Goal: Task Accomplishment & Management: Manage account settings

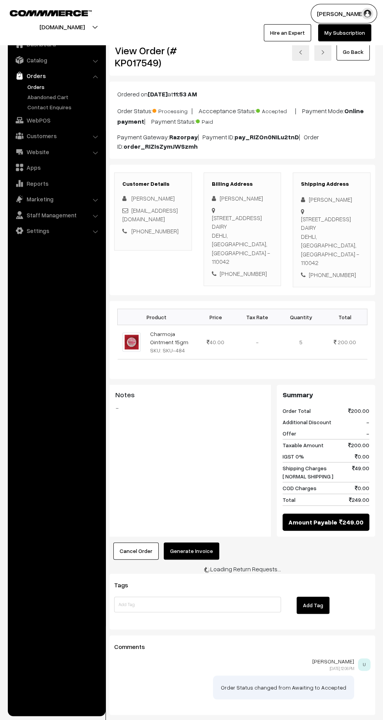
click at [190, 551] on button "Generate Invoice" at bounding box center [191, 551] width 55 height 17
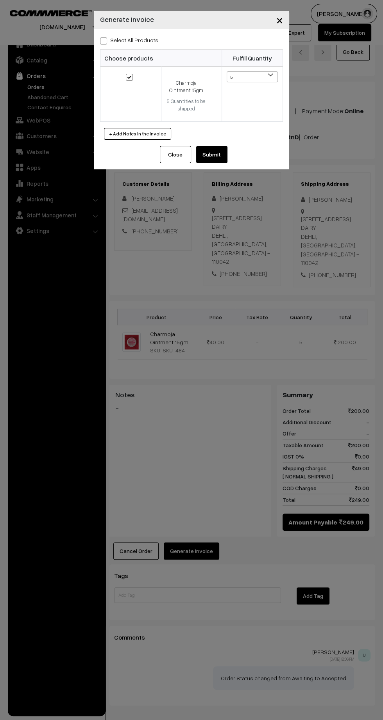
click at [225, 160] on button "Submit" at bounding box center [211, 154] width 31 height 17
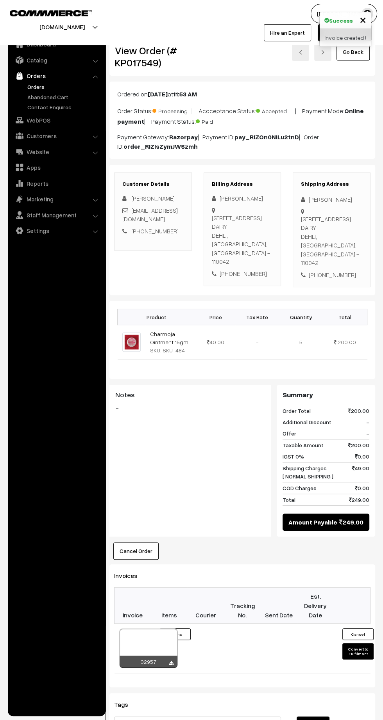
click at [168, 669] on td "Invoice #02957 × Products Quantity 5 Items" at bounding box center [169, 649] width 37 height 50
click at [169, 661] on icon at bounding box center [171, 663] width 5 height 5
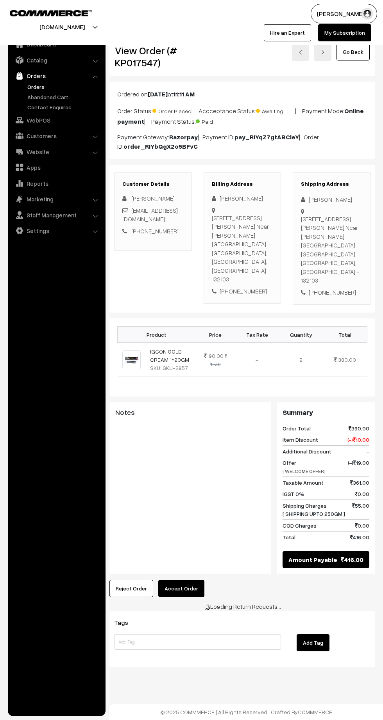
click at [182, 580] on button "Accept Order" at bounding box center [181, 588] width 46 height 17
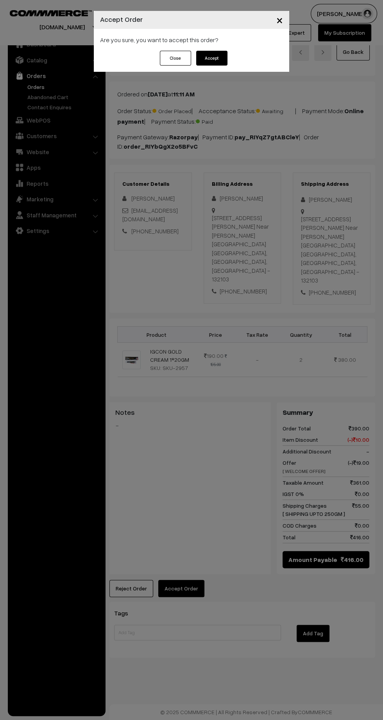
click at [216, 61] on button "Accept" at bounding box center [211, 58] width 31 height 15
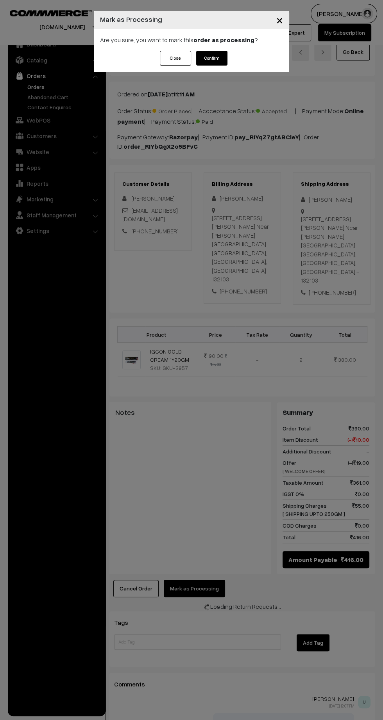
click at [216, 60] on button "Confirm" at bounding box center [211, 58] width 31 height 15
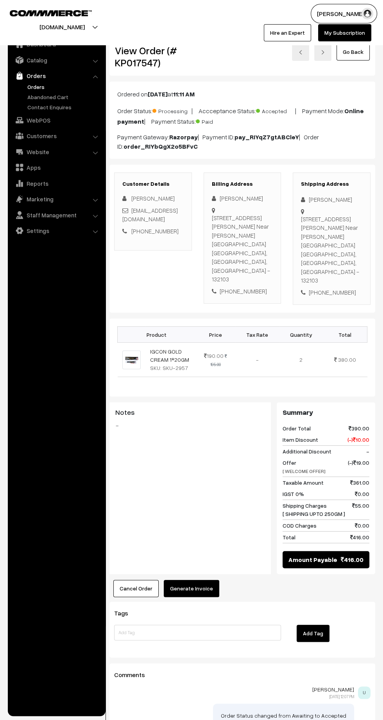
click at [205, 580] on button "Generate Invoice" at bounding box center [191, 588] width 55 height 17
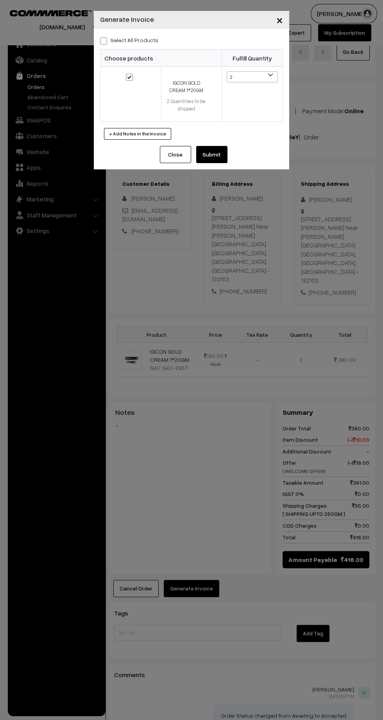
click at [225, 159] on button "Submit" at bounding box center [211, 154] width 31 height 17
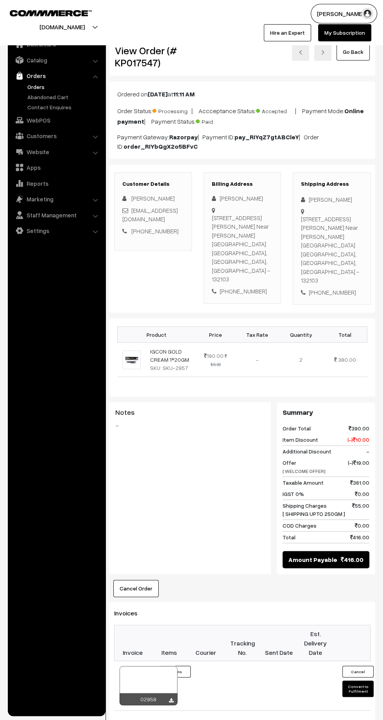
click at [169, 699] on icon at bounding box center [171, 701] width 5 height 5
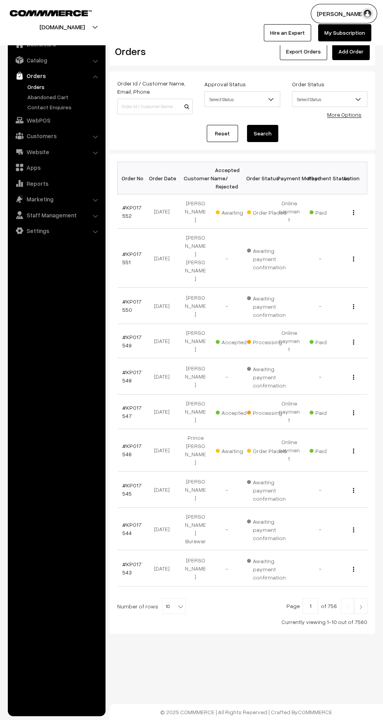
click at [125, 210] on link "#KP017552" at bounding box center [131, 211] width 19 height 15
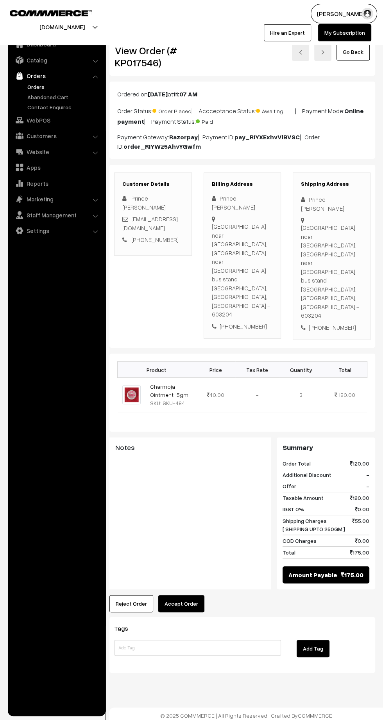
click at [179, 596] on button "Accept Order" at bounding box center [181, 604] width 46 height 17
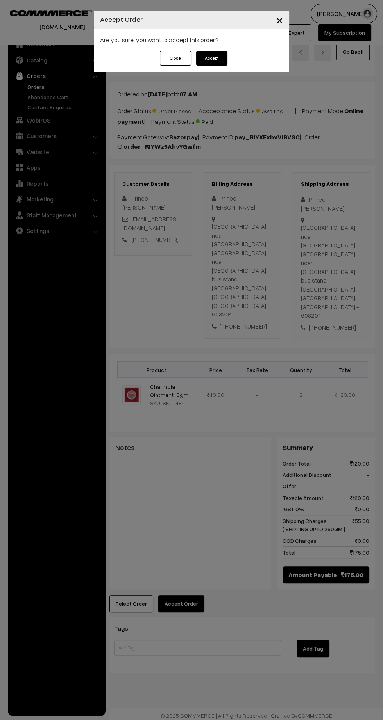
click at [223, 65] on button "Accept" at bounding box center [211, 58] width 31 height 15
click at [225, 64] on button "Confirm" at bounding box center [211, 58] width 31 height 15
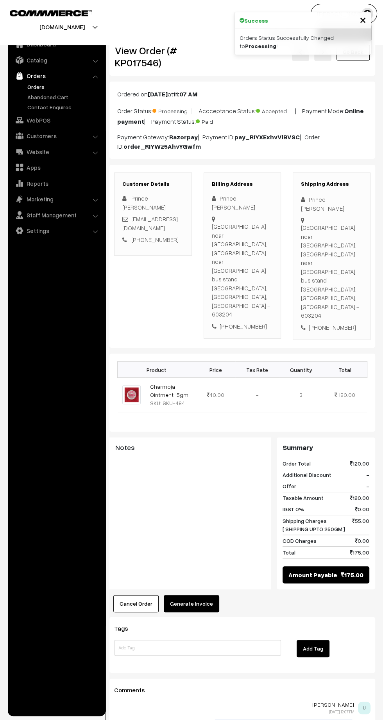
click at [199, 596] on button "Generate Invoice" at bounding box center [191, 604] width 55 height 17
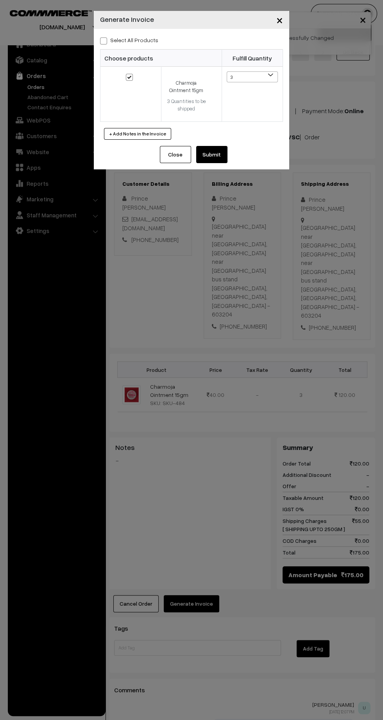
click at [225, 157] on button "Submit" at bounding box center [211, 154] width 31 height 17
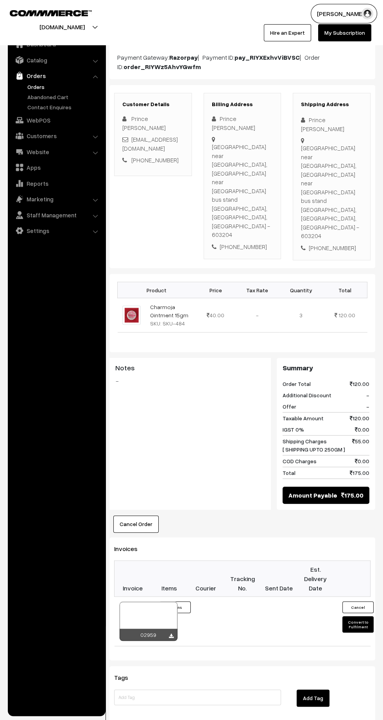
scroll to position [80, 0]
click at [171, 633] on icon at bounding box center [171, 635] width 5 height 5
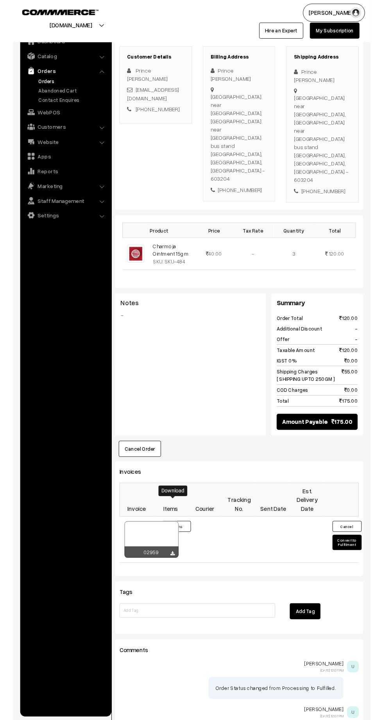
scroll to position [132, 0]
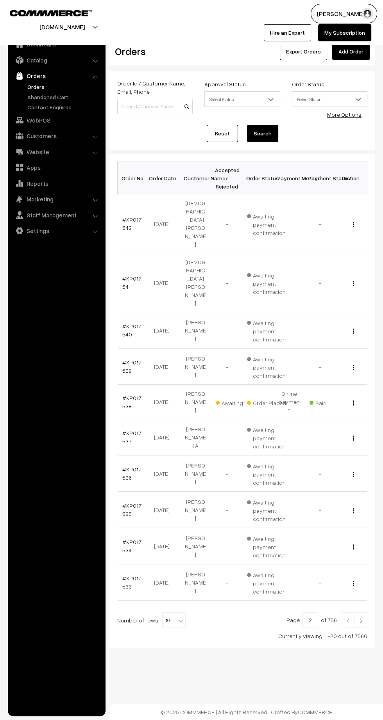
click at [122, 395] on link "#KP017538" at bounding box center [131, 402] width 19 height 15
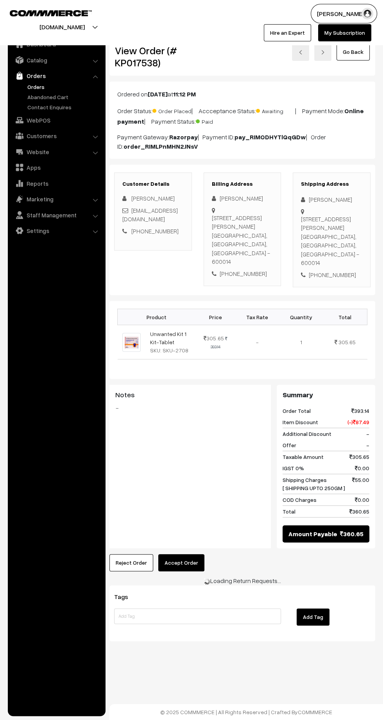
click at [180, 572] on button "Accept Order" at bounding box center [181, 563] width 46 height 17
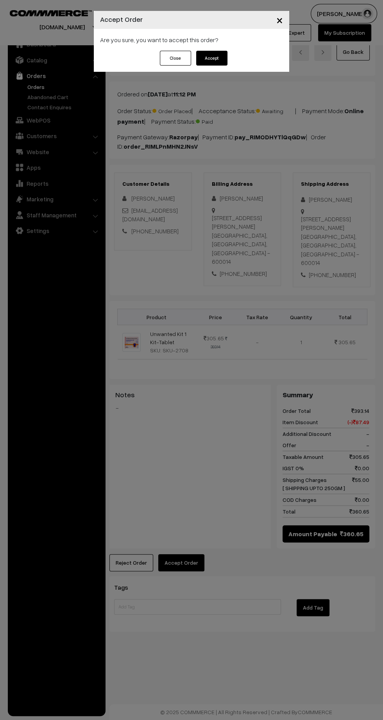
click at [211, 58] on button "Accept" at bounding box center [211, 58] width 31 height 15
click at [211, 58] on button "Confirm" at bounding box center [211, 58] width 31 height 15
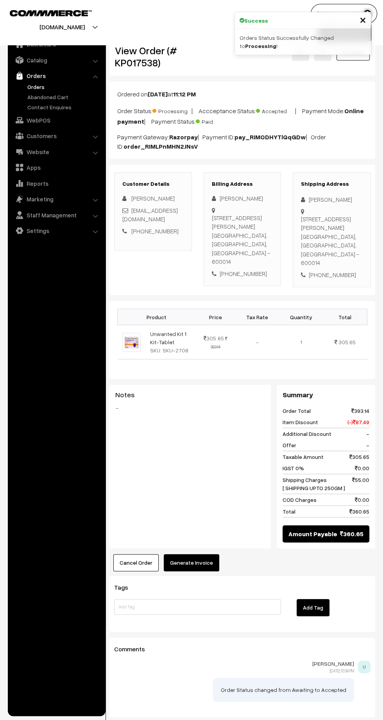
click at [210, 569] on button "Generate Invoice" at bounding box center [191, 563] width 55 height 17
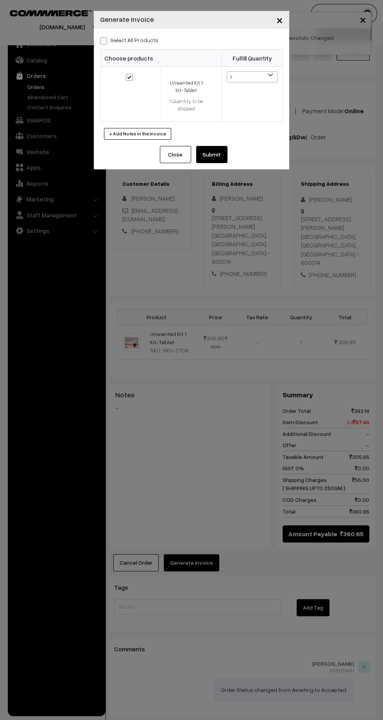
click at [220, 155] on button "Submit" at bounding box center [211, 154] width 31 height 17
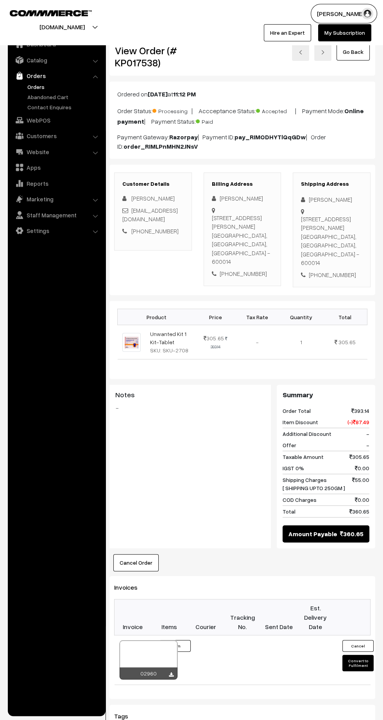
click at [171, 678] on icon at bounding box center [171, 675] width 5 height 5
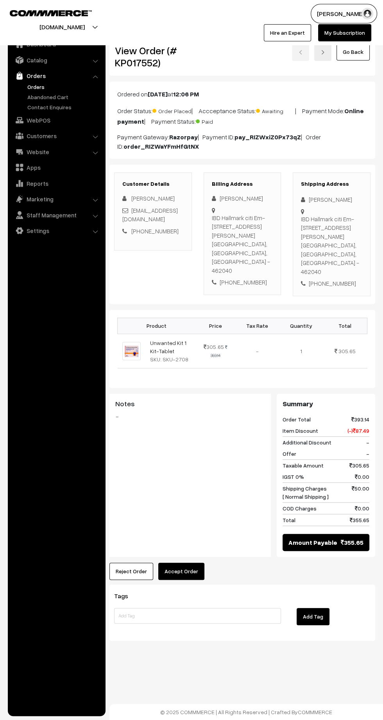
click at [193, 563] on button "Accept Order" at bounding box center [181, 571] width 46 height 17
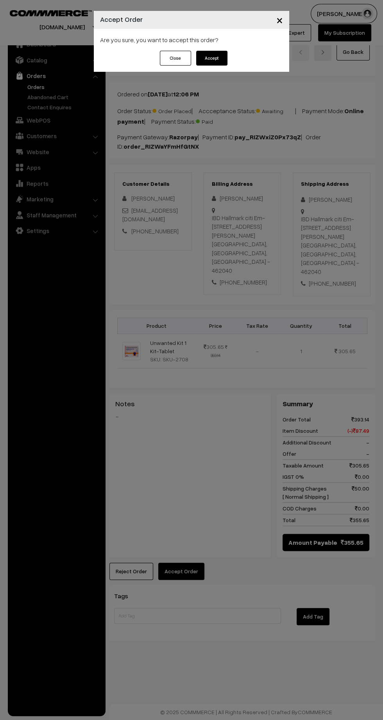
click at [223, 61] on button "Accept" at bounding box center [211, 58] width 31 height 15
click at [222, 61] on button "Confirm" at bounding box center [211, 58] width 31 height 15
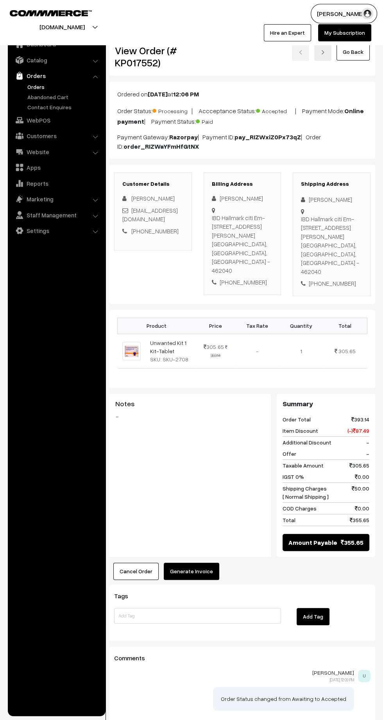
click at [202, 563] on button "Generate Invoice" at bounding box center [191, 571] width 55 height 17
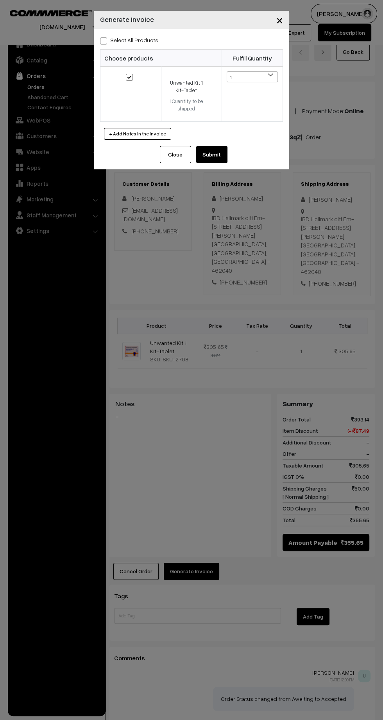
click at [223, 154] on button "Submit" at bounding box center [211, 154] width 31 height 17
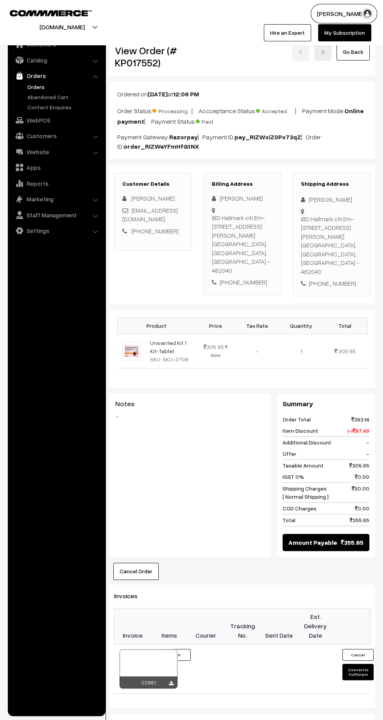
click at [171, 681] on icon at bounding box center [171, 683] width 5 height 5
click at [36, 87] on link "Orders" at bounding box center [63, 87] width 77 height 8
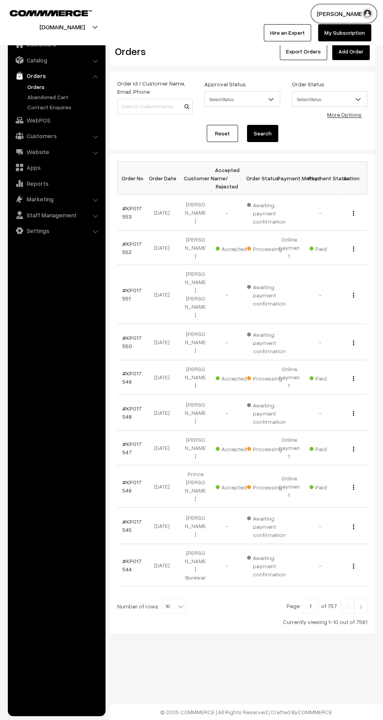
click at [53, 134] on link "Customers" at bounding box center [56, 136] width 93 height 14
click at [41, 122] on link "Customers" at bounding box center [63, 118] width 77 height 8
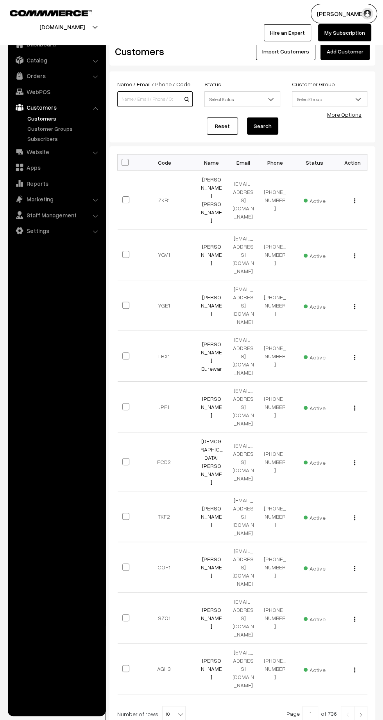
click at [146, 102] on input at bounding box center [154, 99] width 75 height 16
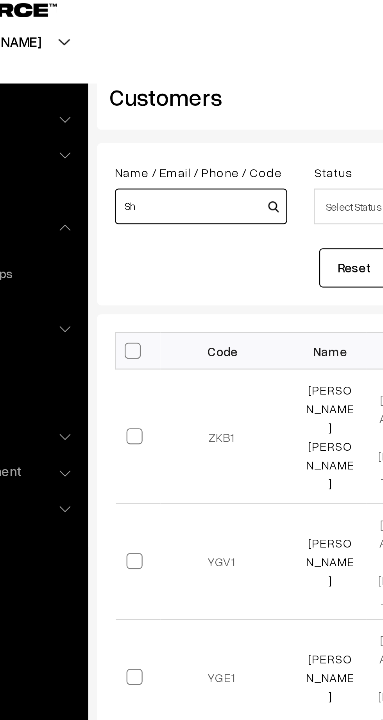
type input "S"
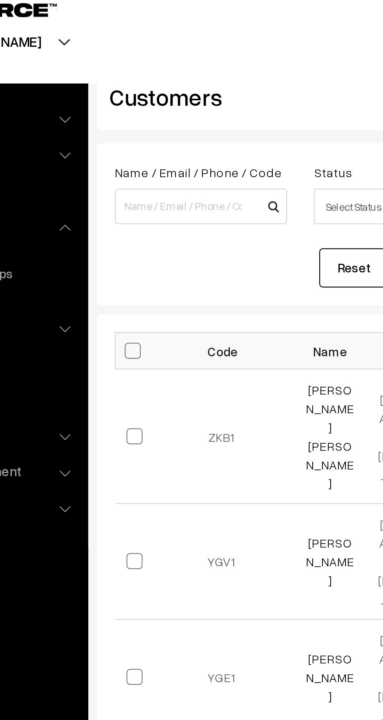
click at [82, 315] on ul "Dashboard Catalog" at bounding box center [57, 373] width 98 height 685
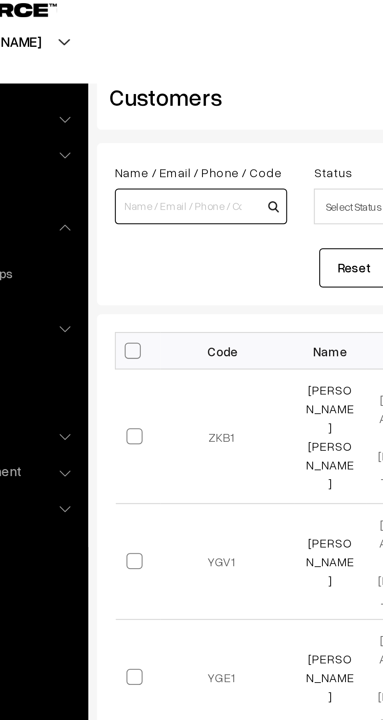
click at [152, 102] on input at bounding box center [154, 99] width 75 height 16
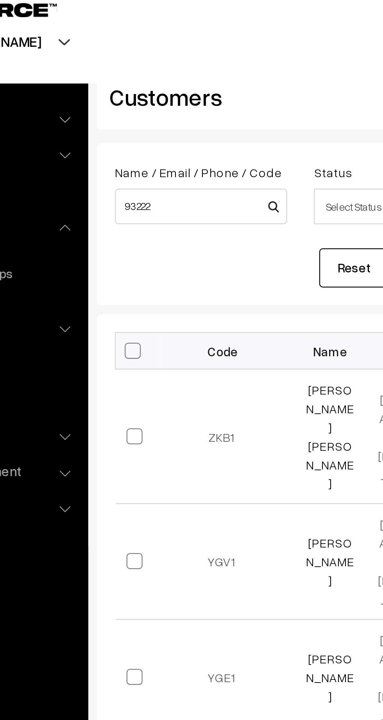
click at [84, 316] on ul "Dashboard Catalog" at bounding box center [57, 373] width 98 height 685
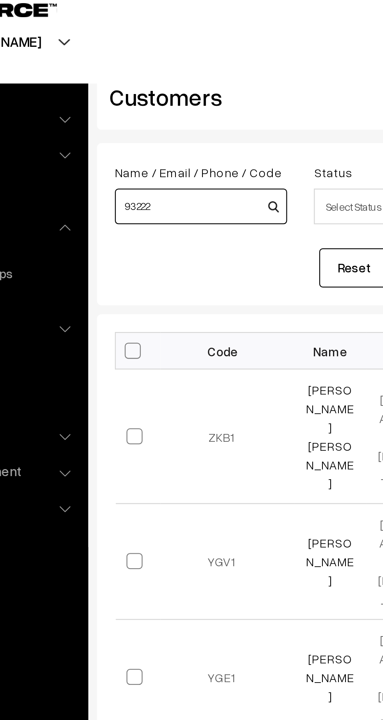
click at [158, 98] on input "93222" at bounding box center [154, 99] width 75 height 16
click at [156, 101] on input "9322251" at bounding box center [154, 99] width 75 height 16
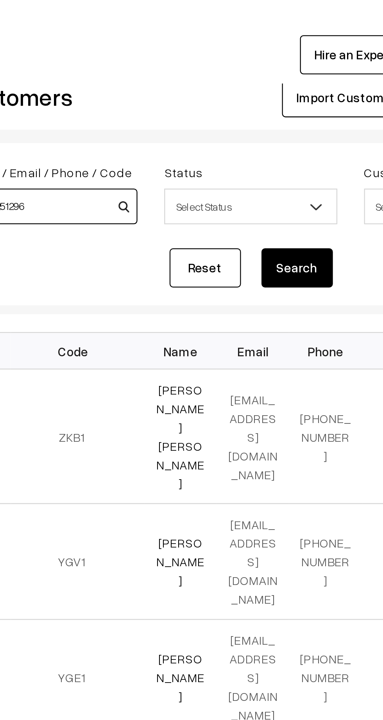
type input "9322251296"
click at [266, 123] on button "Search" at bounding box center [262, 126] width 31 height 17
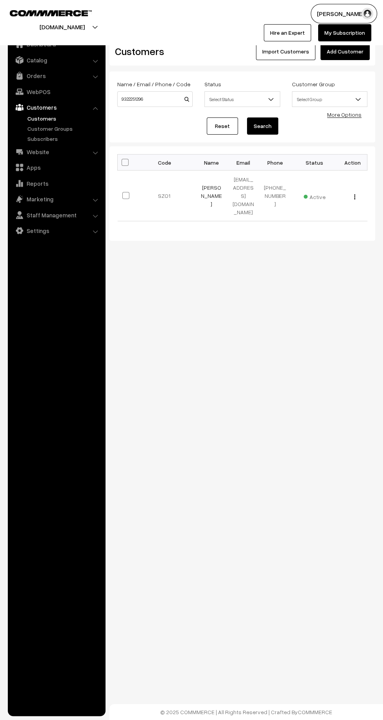
click at [206, 187] on link "[PERSON_NAME]" at bounding box center [211, 195] width 21 height 23
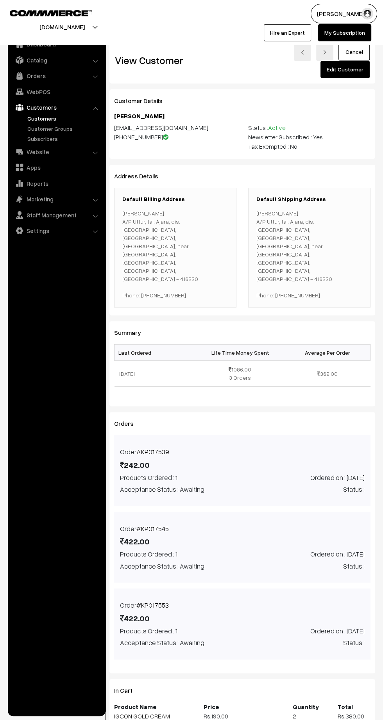
click at [41, 82] on link "Orders" at bounding box center [56, 76] width 93 height 14
click at [41, 86] on link "Orders" at bounding box center [63, 87] width 77 height 8
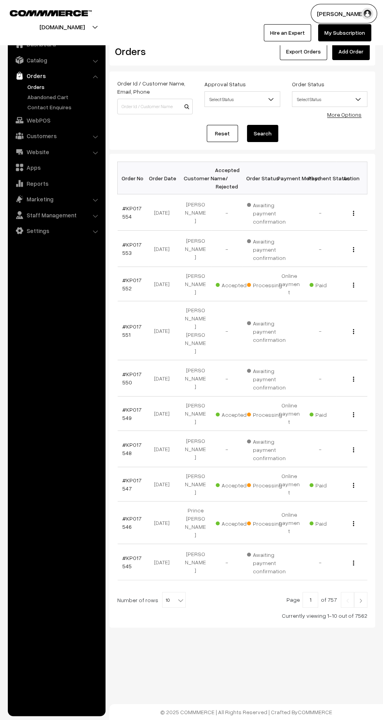
click at [353, 55] on link "Add Order" at bounding box center [350, 51] width 37 height 17
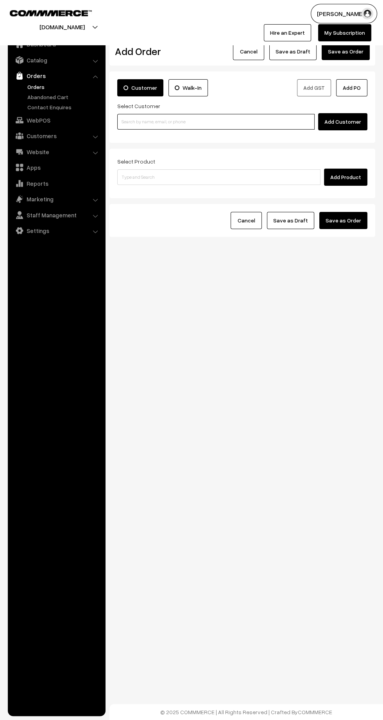
paste input "[PHONE_NUMBER]"
click at [241, 129] on ul "No customers found." at bounding box center [217, 134] width 200 height 10
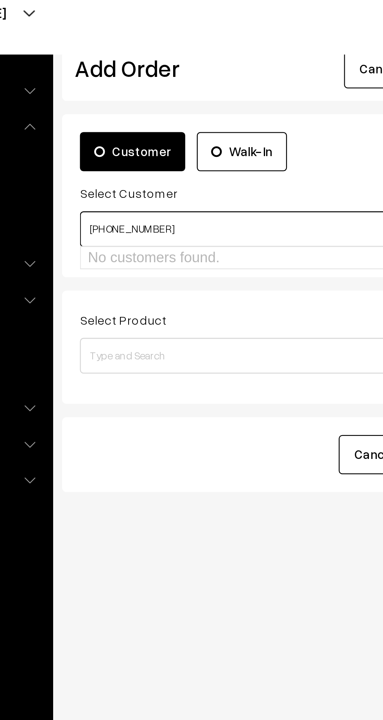
click at [128, 123] on input "[PHONE_NUMBER]" at bounding box center [215, 122] width 197 height 16
click at [198, 122] on input "9322251293" at bounding box center [215, 122] width 197 height 16
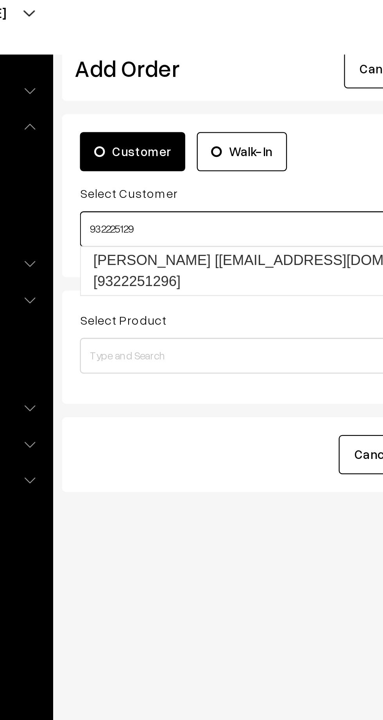
click at [212, 136] on link "[PERSON_NAME] [[EMAIL_ADDRESS][DOMAIN_NAME]] [9322251296]" at bounding box center [217, 140] width 199 height 21
type input "932225129"
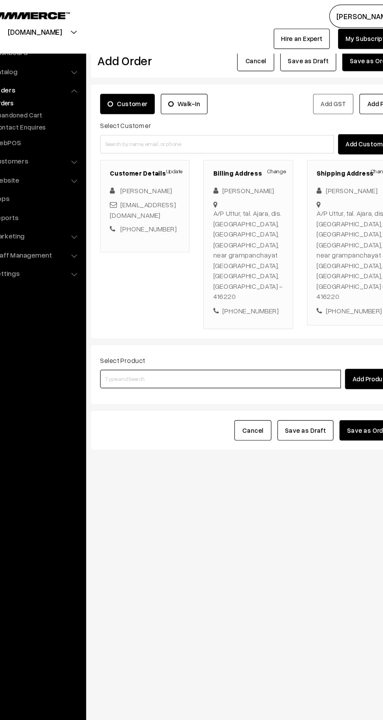
click at [213, 312] on input at bounding box center [218, 320] width 203 height 16
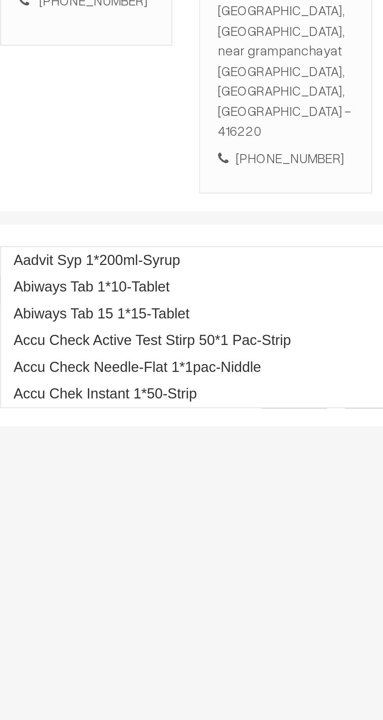
type input "Igcon gol"
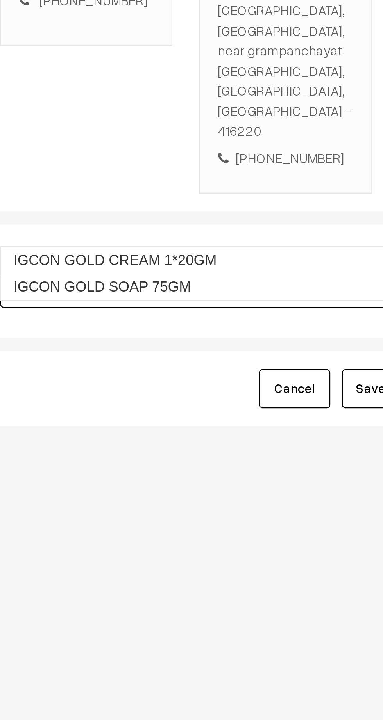
click at [228, 305] on link "IGCON GOLD CREAM 1*20GM" at bounding box center [220, 307] width 204 height 12
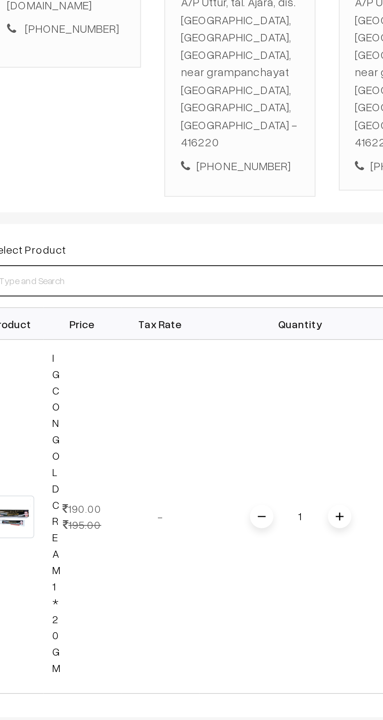
scroll to position [0, 1]
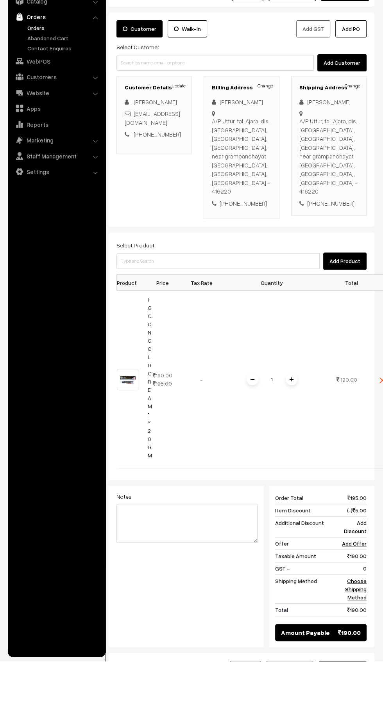
click at [298, 420] on td "1" at bounding box center [272, 439] width 102 height 178
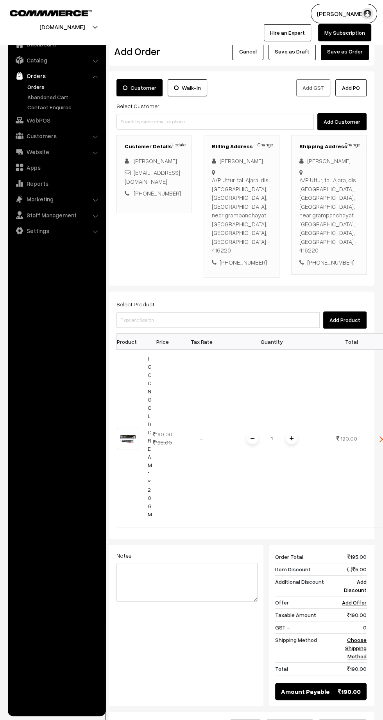
click at [291, 433] on span at bounding box center [291, 439] width 12 height 12
click at [355, 637] on link "Choose Shipping Method" at bounding box center [355, 648] width 21 height 23
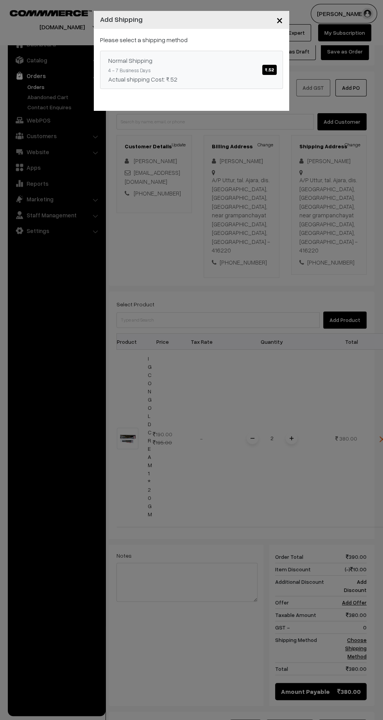
click at [243, 75] on div "Actual shipping Cost: ₹.52" at bounding box center [191, 79] width 166 height 9
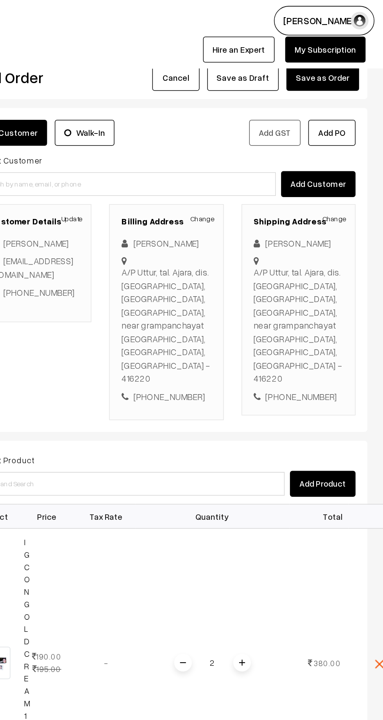
scroll to position [0, 0]
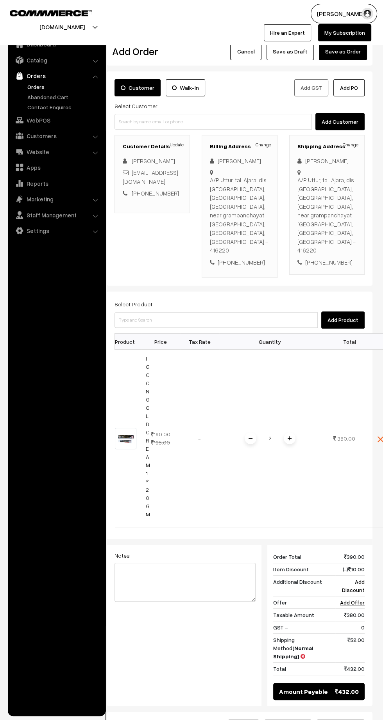
click at [346, 720] on button "Save as Order" at bounding box center [340, 728] width 48 height 17
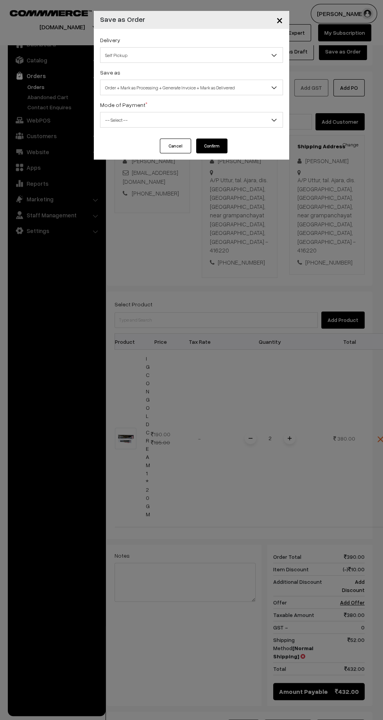
click at [232, 49] on span "Self Pickup" at bounding box center [191, 55] width 182 height 14
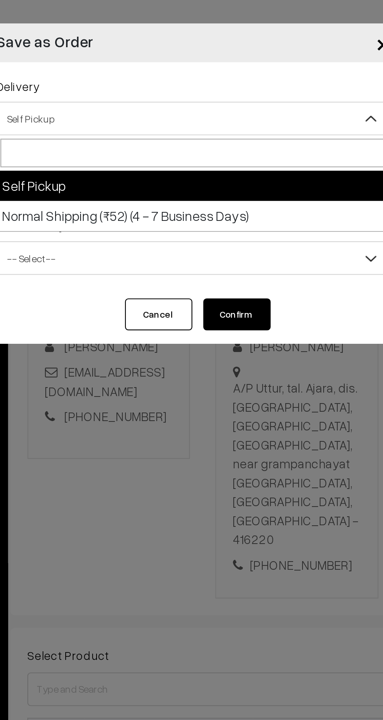
select select "NS3"
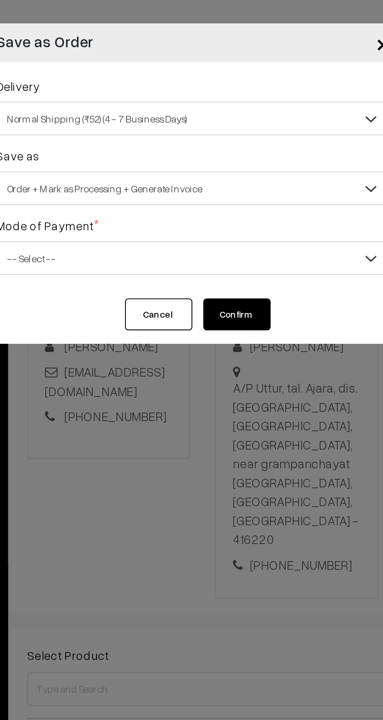
click at [207, 90] on span "Order + Mark as Processing + Generate Invoice" at bounding box center [191, 88] width 182 height 14
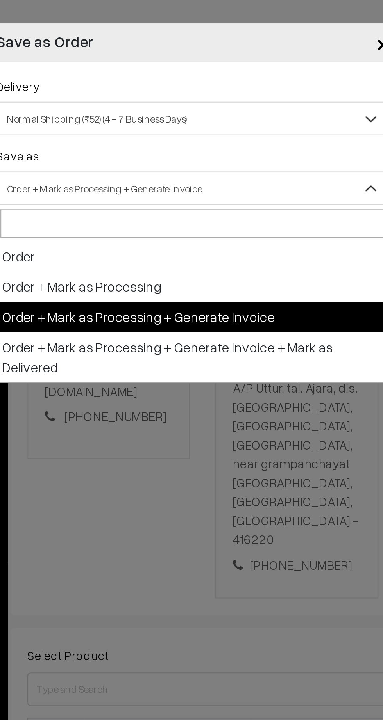
select select "1"
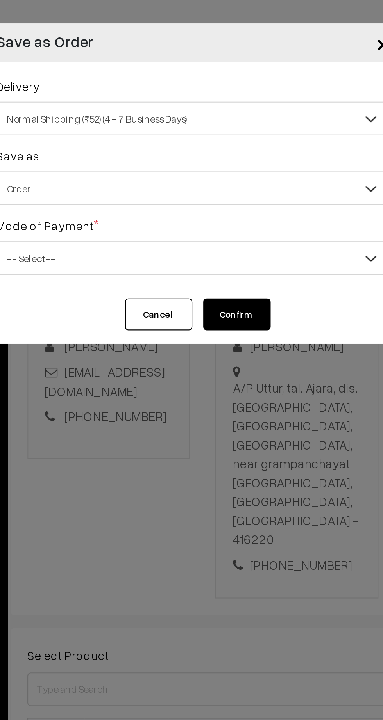
click at [226, 120] on span "-- Select --" at bounding box center [191, 120] width 182 height 14
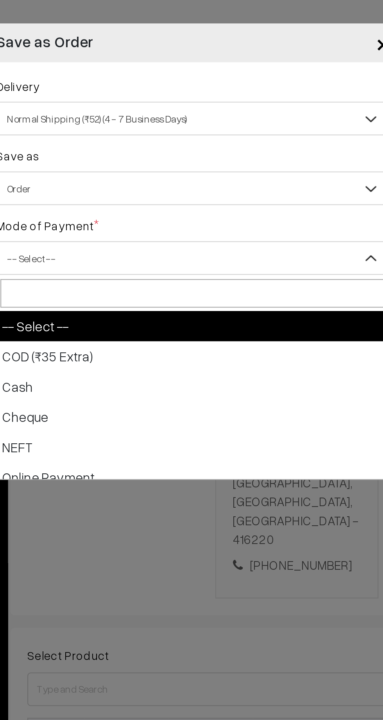
select select "1"
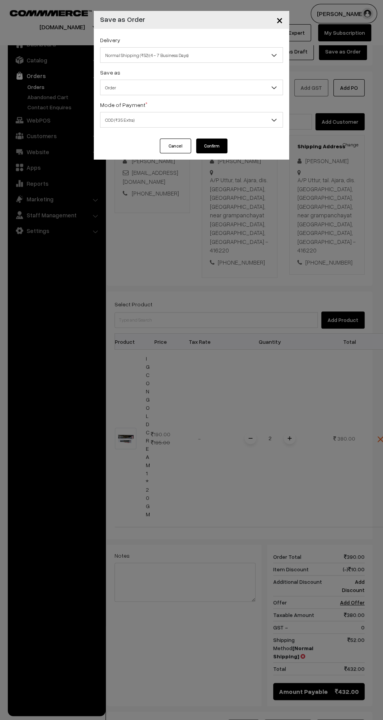
click at [220, 151] on button "Confirm" at bounding box center [211, 146] width 31 height 15
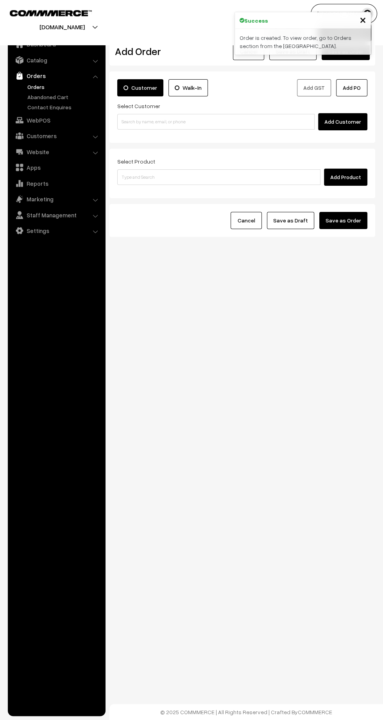
click at [36, 87] on link "Orders" at bounding box center [63, 87] width 77 height 8
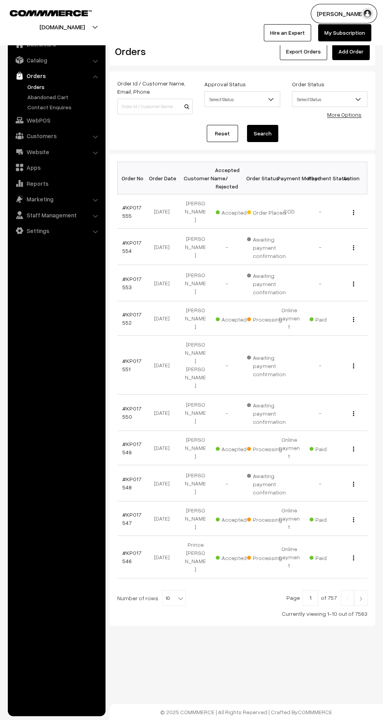
click at [132, 204] on link "#KP017555" at bounding box center [131, 211] width 19 height 15
click at [42, 86] on link "Orders" at bounding box center [63, 87] width 77 height 8
